Goal: Transaction & Acquisition: Purchase product/service

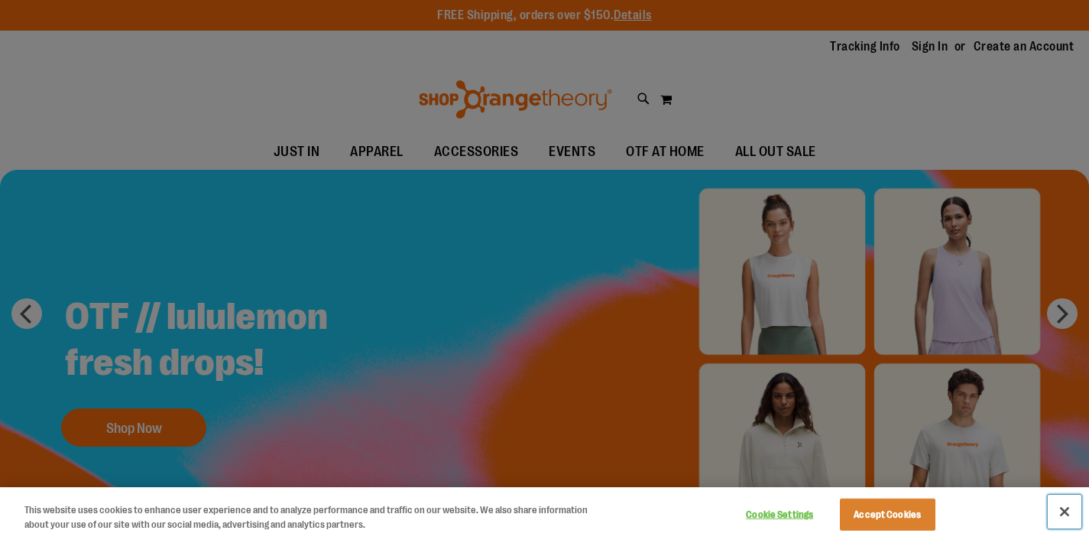
click at [1059, 506] on button "Close" at bounding box center [1065, 512] width 34 height 34
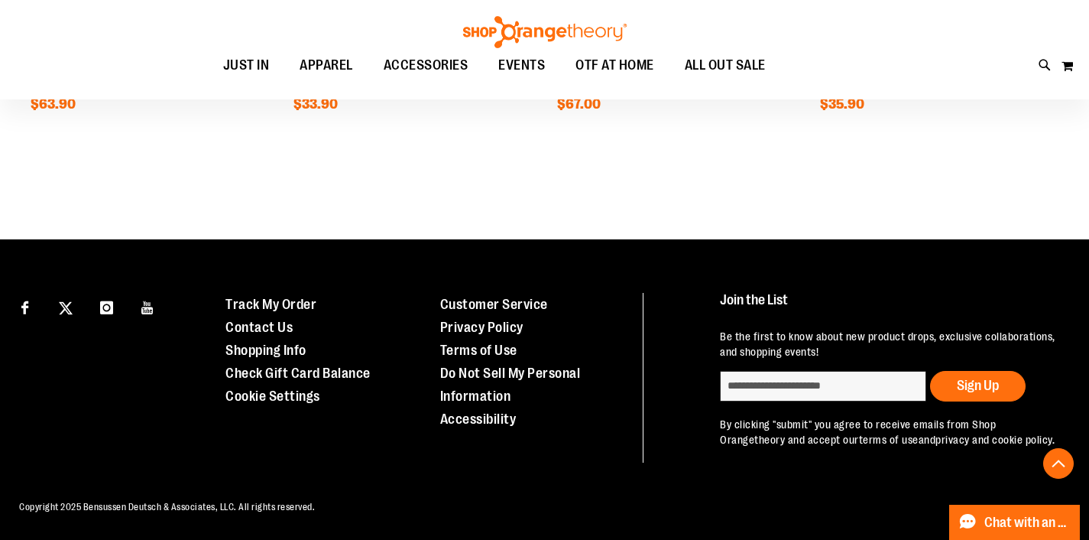
scroll to position [1512, 0]
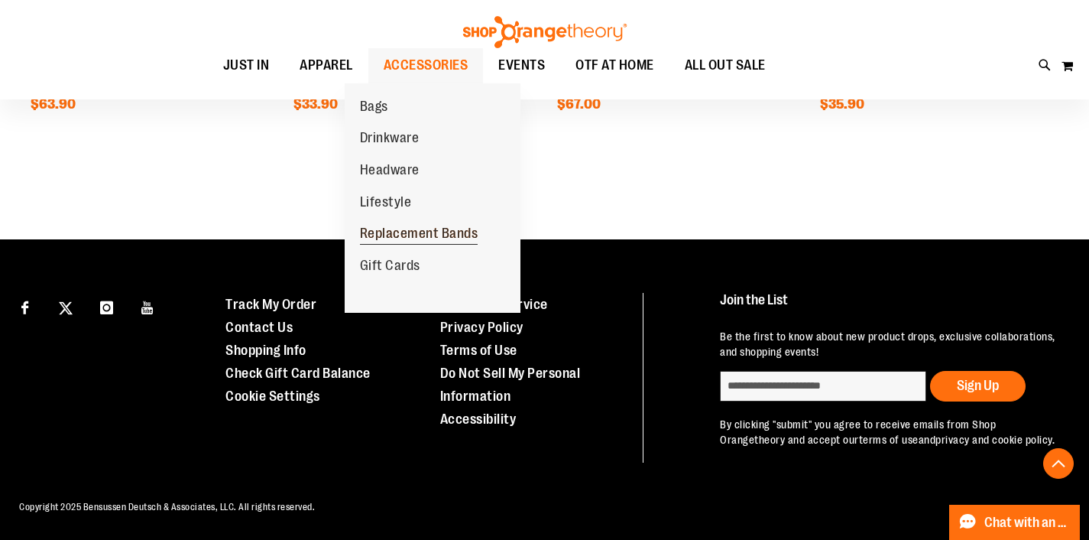
click at [402, 235] on span "Replacement Bands" at bounding box center [419, 234] width 118 height 19
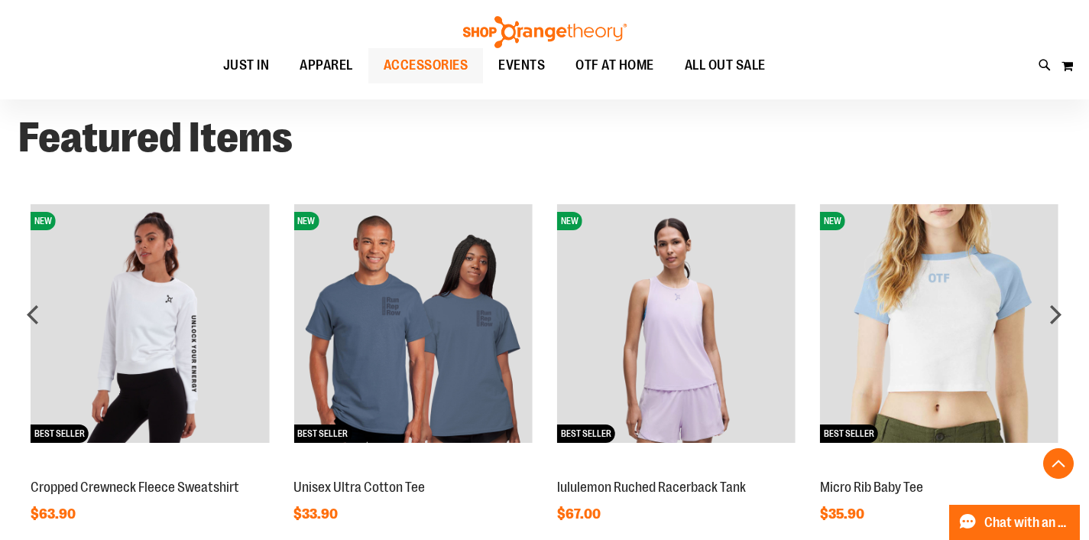
scroll to position [792, 0]
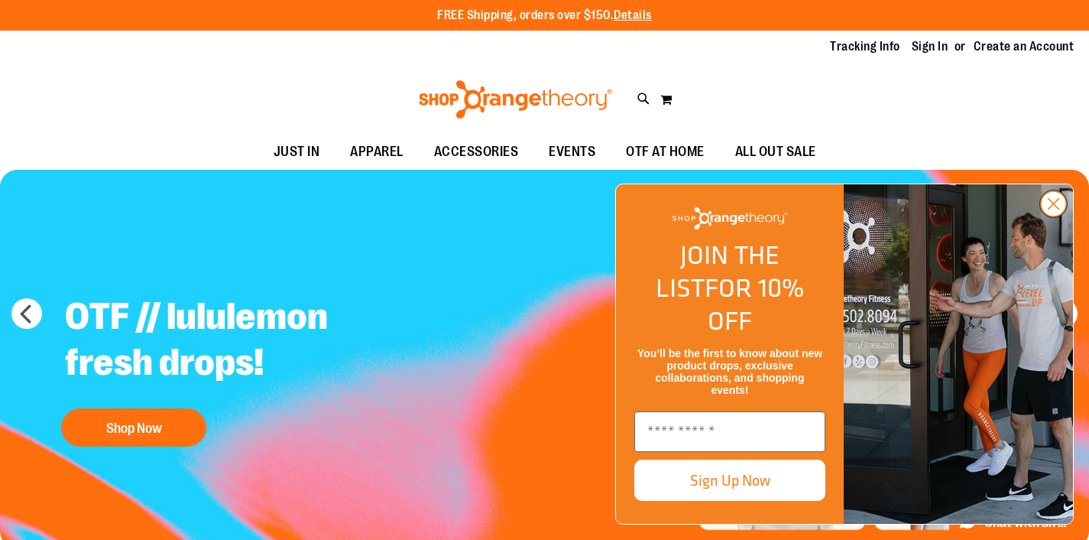
click at [1061, 216] on circle "Close dialog" at bounding box center [1053, 203] width 25 height 25
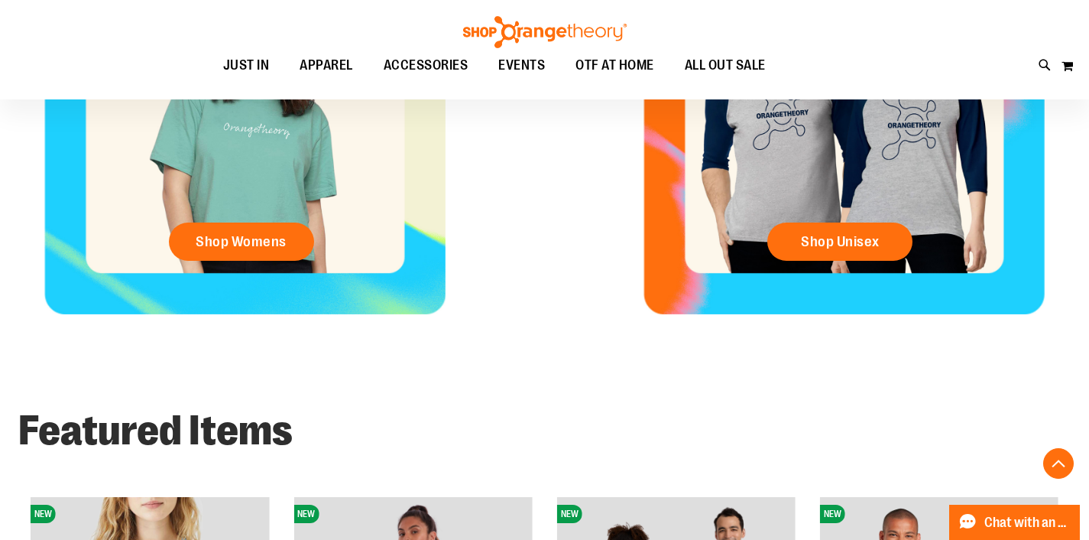
scroll to position [522, 0]
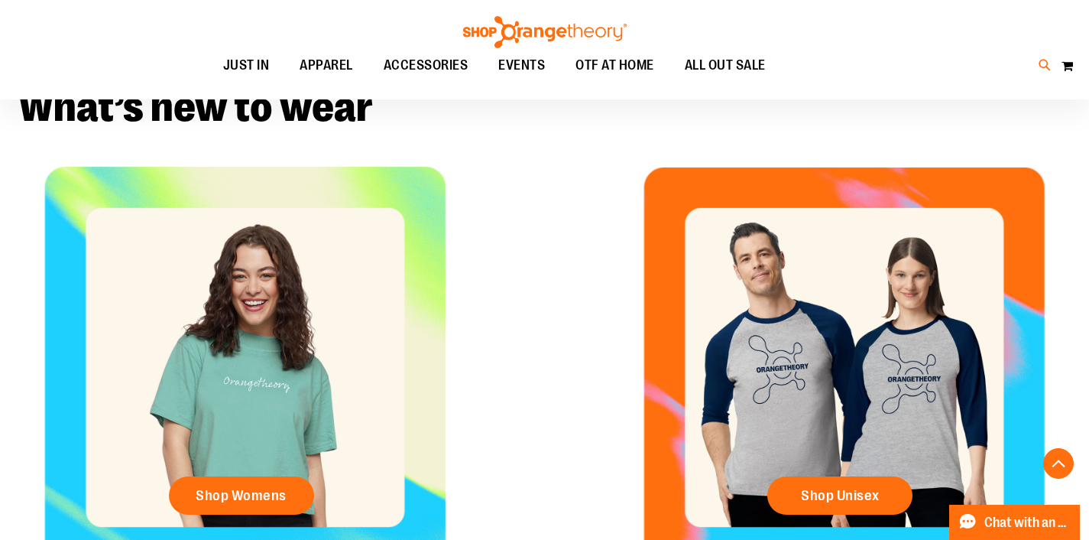
click at [1040, 64] on icon at bounding box center [1045, 66] width 13 height 18
type input "*******"
click at [281, 260] on link "OTBeat Burn $124.00" at bounding box center [545, 257] width 846 height 65
